Goal: Transaction & Acquisition: Purchase product/service

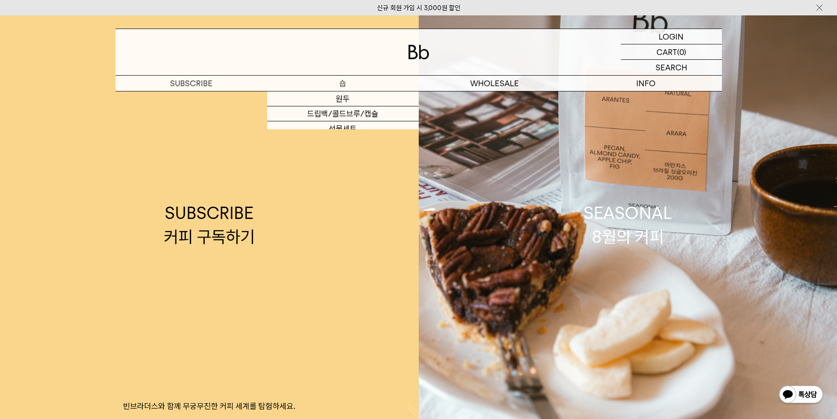
click at [337, 79] on p "숍" at bounding box center [343, 83] width 152 height 15
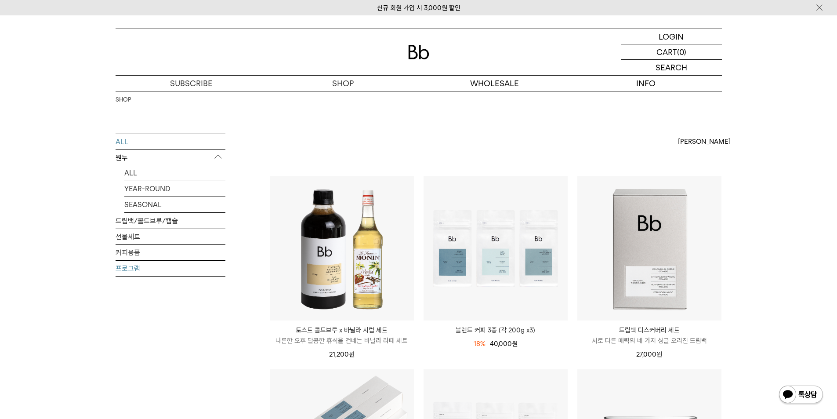
click at [138, 271] on link "프로그램" at bounding box center [170, 267] width 110 height 15
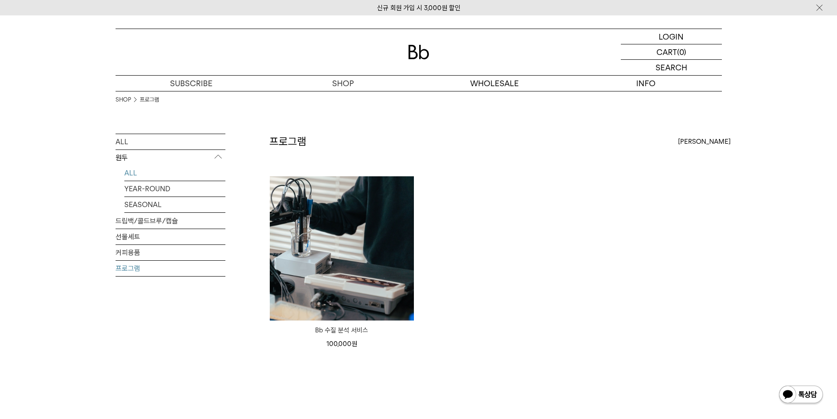
click at [148, 177] on link "ALL" at bounding box center [174, 172] width 101 height 15
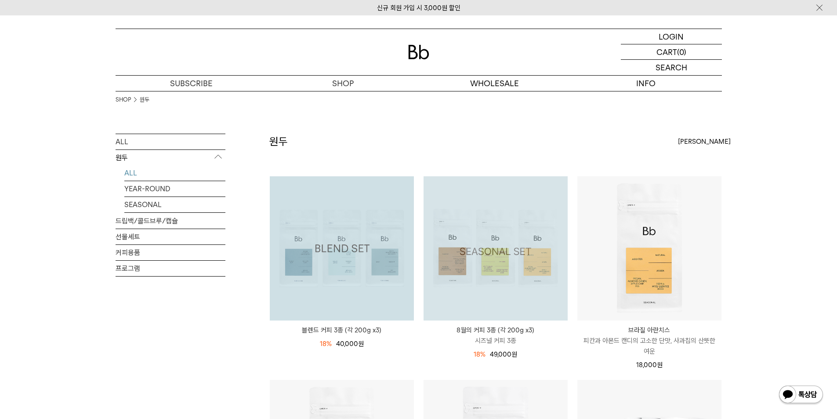
click at [490, 221] on img at bounding box center [495, 248] width 144 height 144
